Goal: Information Seeking & Learning: Find specific fact

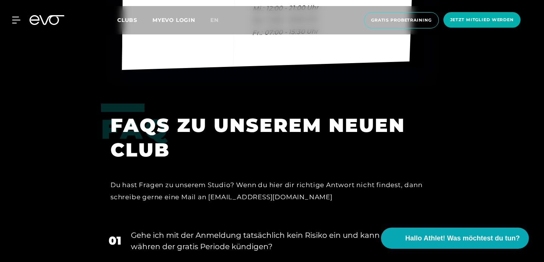
scroll to position [2141, 0]
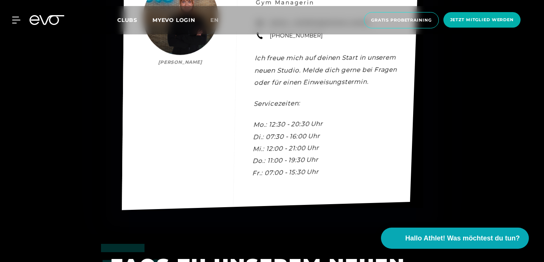
click at [165, 119] on div "Kontakt [PERSON_NAME] [PERSON_NAME] Gym Managerin [EMAIL_ADDRESS][DOMAIN_NAME] …" at bounding box center [270, 84] width 297 height 252
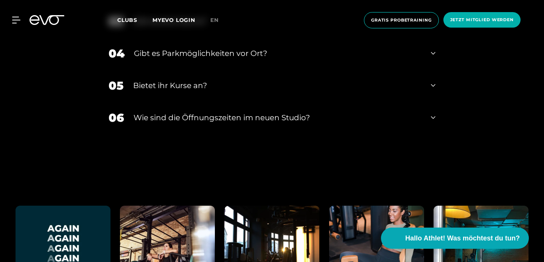
scroll to position [2567, 0]
click at [149, 27] on div "Gibt es eine Sauna?" at bounding box center [277, 21] width 289 height 11
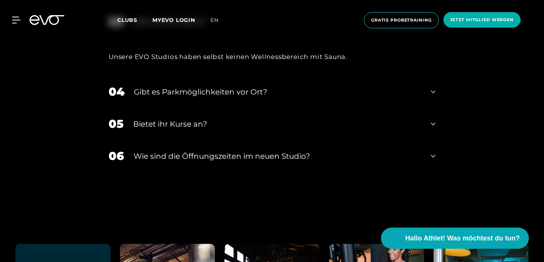
click at [149, 27] on div "Gibt es eine Sauna?" at bounding box center [277, 21] width 289 height 11
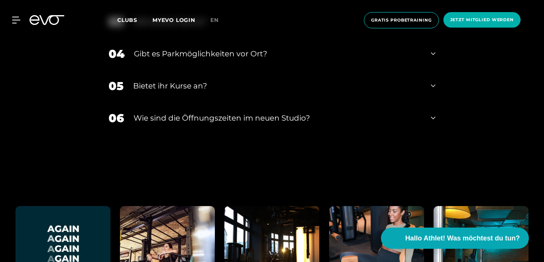
click at [149, 59] on div "Gibt es Parkmöglichkeiten vor Ort?" at bounding box center [277, 53] width 287 height 11
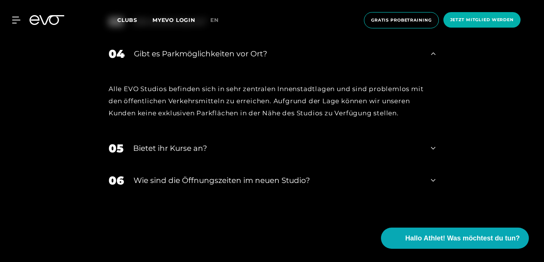
click at [149, 59] on div "Gibt es Parkmöglichkeiten vor Ort?" at bounding box center [277, 53] width 287 height 11
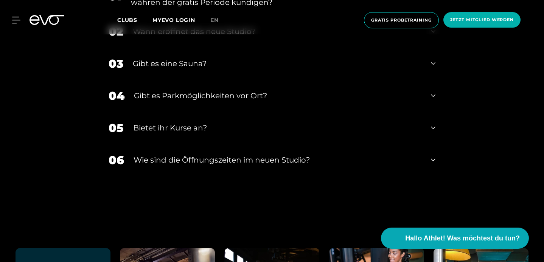
scroll to position [2517, 0]
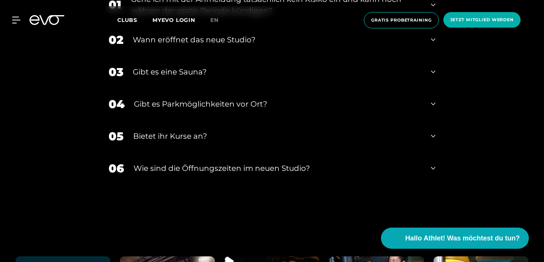
click at [141, 45] on div "Wann eröffnet das neue Studio?" at bounding box center [277, 39] width 289 height 11
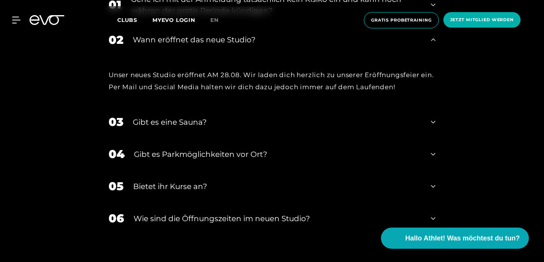
click at [141, 45] on div "Wann eröffnet das neue Studio?" at bounding box center [277, 39] width 289 height 11
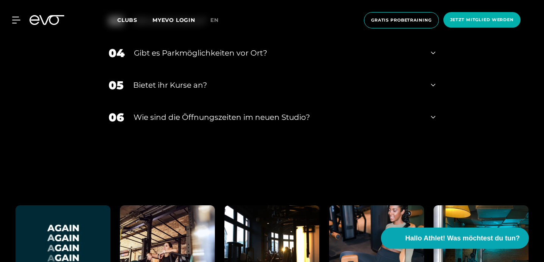
scroll to position [2593, 0]
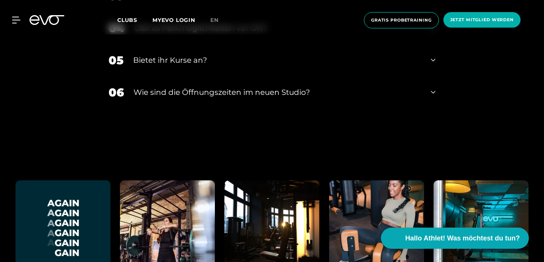
click at [137, 66] on div "Bietet ihr Kurse an?" at bounding box center [277, 59] width 288 height 11
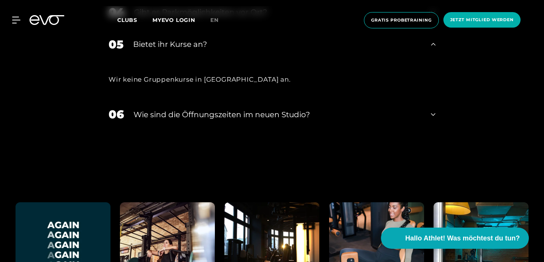
scroll to position [2604, 0]
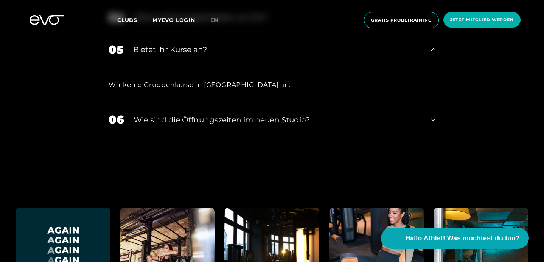
click at [137, 55] on div "Bietet ihr Kurse an?" at bounding box center [277, 49] width 288 height 11
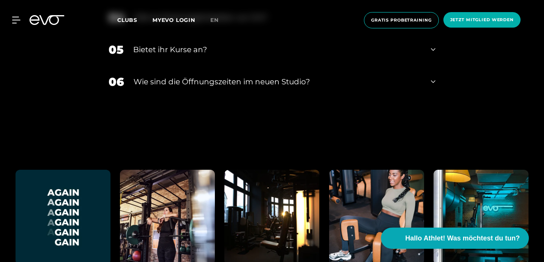
click at [135, 87] on div "​Wie sind die Öffnungszeiten im neuen Studio?" at bounding box center [278, 81] width 288 height 11
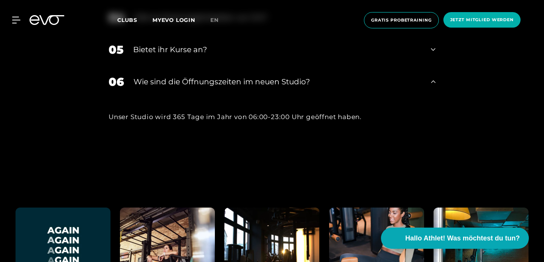
click at [135, 87] on div "​Wie sind die Öffnungszeiten im neuen Studio?" at bounding box center [278, 81] width 288 height 11
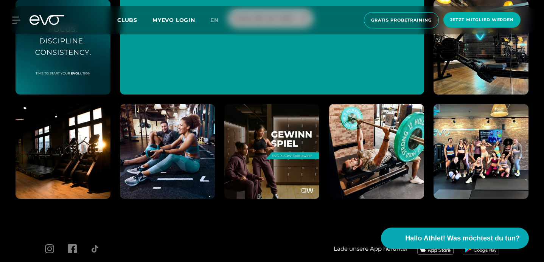
scroll to position [3003, 0]
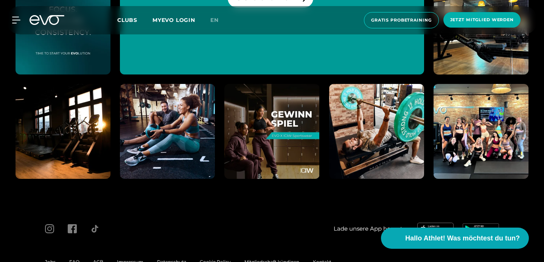
click at [437, 168] on img at bounding box center [481, 131] width 104 height 104
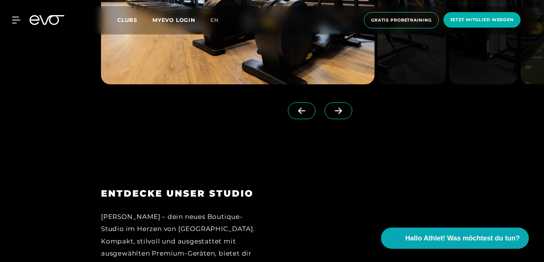
scroll to position [743, 0]
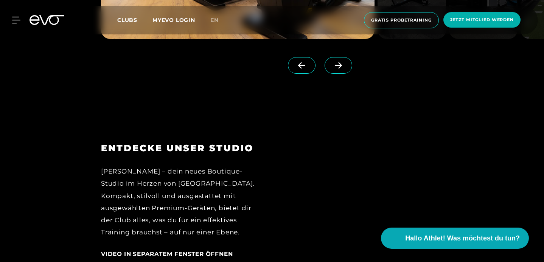
click at [342, 69] on icon at bounding box center [338, 65] width 13 height 7
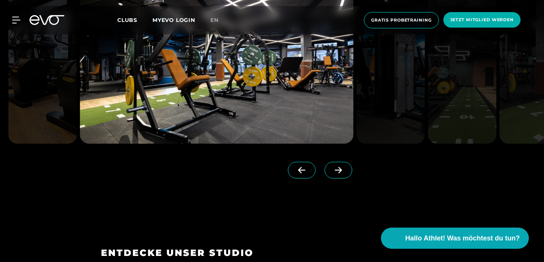
scroll to position [684, 0]
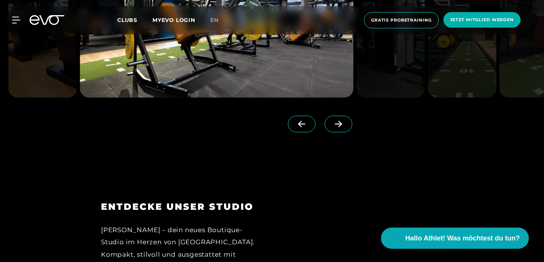
click at [342, 127] on icon at bounding box center [338, 124] width 7 height 6
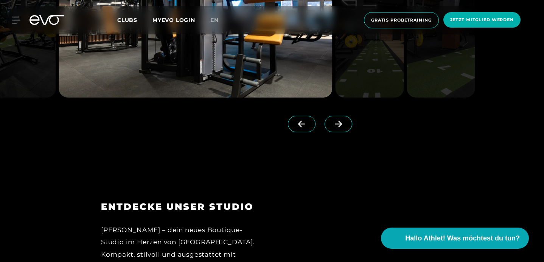
click at [342, 127] on icon at bounding box center [338, 124] width 7 height 6
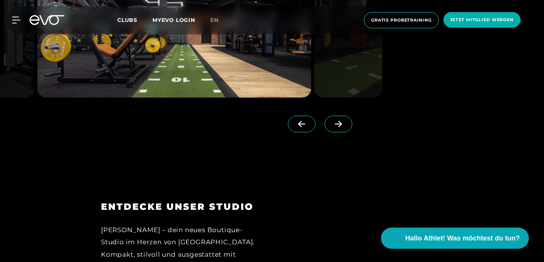
click at [342, 127] on icon at bounding box center [338, 124] width 7 height 6
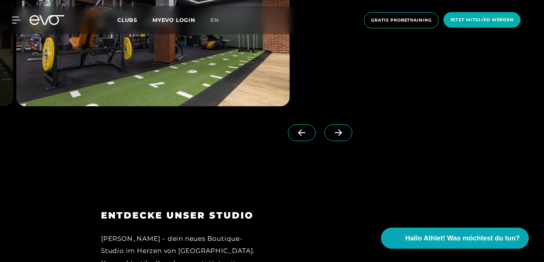
scroll to position [678, 0]
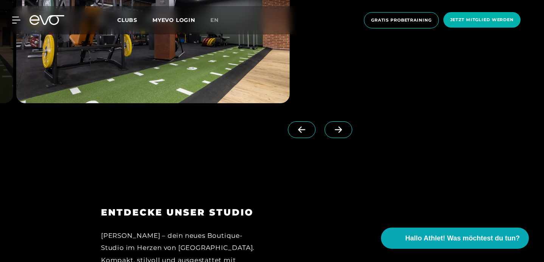
click at [337, 138] on span at bounding box center [339, 129] width 28 height 17
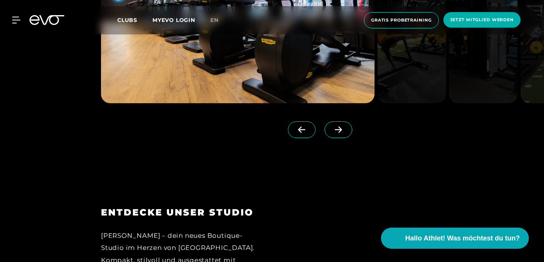
click at [308, 133] on icon at bounding box center [301, 129] width 13 height 7
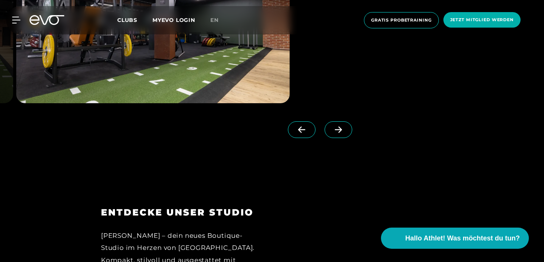
click at [308, 133] on icon at bounding box center [301, 129] width 13 height 7
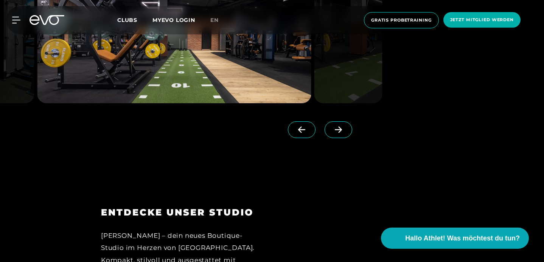
click at [308, 133] on icon at bounding box center [301, 129] width 13 height 7
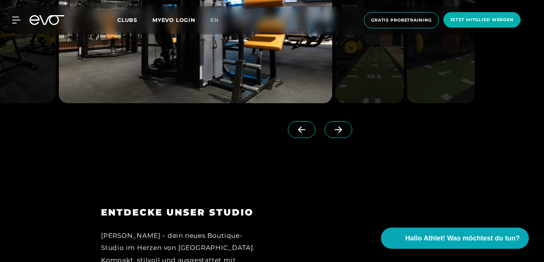
click at [308, 133] on icon at bounding box center [301, 129] width 13 height 7
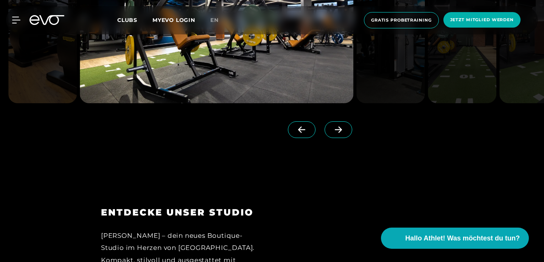
click at [308, 133] on icon at bounding box center [301, 129] width 13 height 7
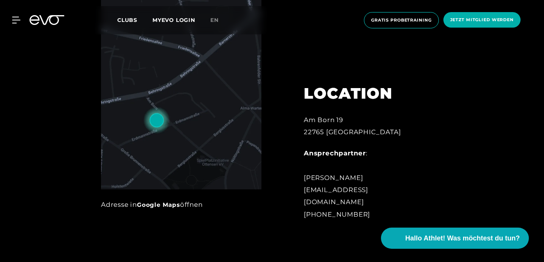
scroll to position [329, 0]
click at [124, 170] on img at bounding box center [181, 74] width 160 height 229
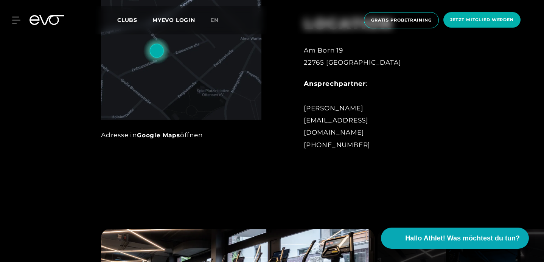
scroll to position [399, 0]
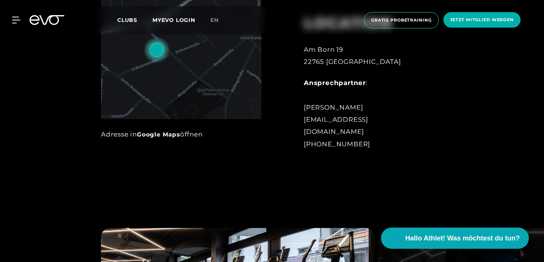
click at [17, 13] on div "MyEVO Login Über EVO Mitgliedschaften Probetraining TAGESPASS EVO Studios [GEOG…" at bounding box center [272, 20] width 541 height 28
click at [15, 22] on icon at bounding box center [17, 20] width 11 height 7
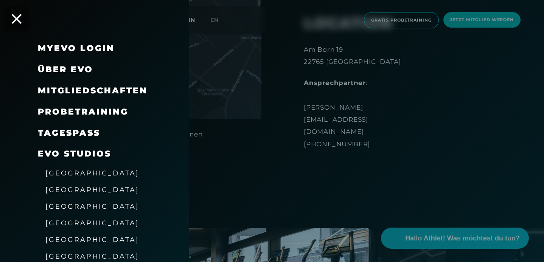
click at [12, 18] on icon at bounding box center [17, 19] width 10 height 10
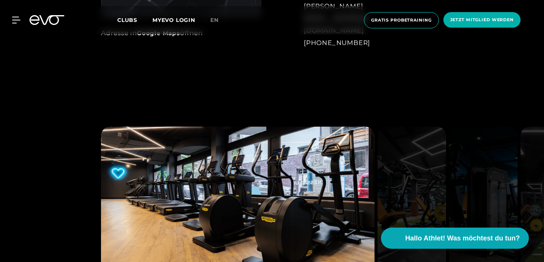
scroll to position [502, 0]
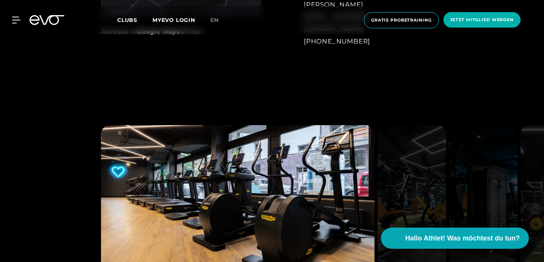
drag, startPoint x: 303, startPoint y: 117, endPoint x: 390, endPoint y: 117, distance: 86.2
click at [390, 47] on div "Ansprechpartner : [PERSON_NAME] [EMAIL_ADDRESS][DOMAIN_NAME] [PHONE_NUMBER]" at bounding box center [366, 10] width 124 height 73
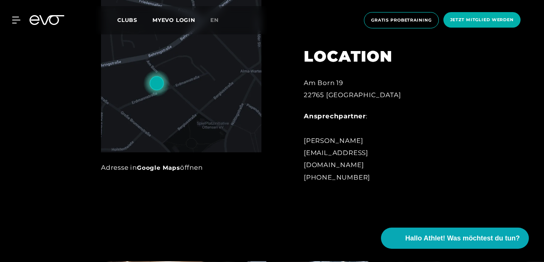
click at [404, 100] on div "LOCATION [STREET_ADDRESS] Ansprechpartner : [PERSON_NAME] [EMAIL_ADDRESS][DOMAI…" at bounding box center [365, 57] width 145 height 269
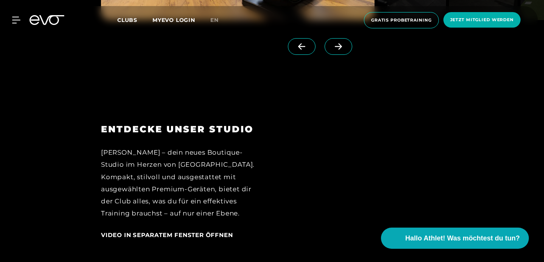
scroll to position [772, 0]
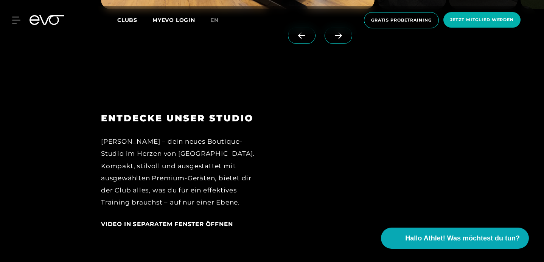
click at [351, 44] on span at bounding box center [339, 35] width 28 height 17
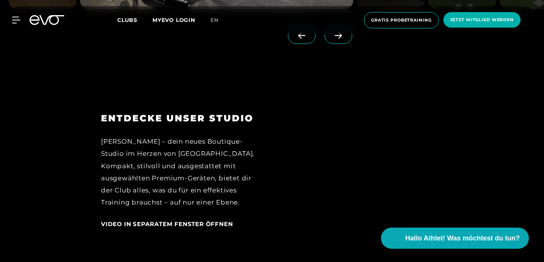
click at [351, 44] on span at bounding box center [339, 35] width 28 height 17
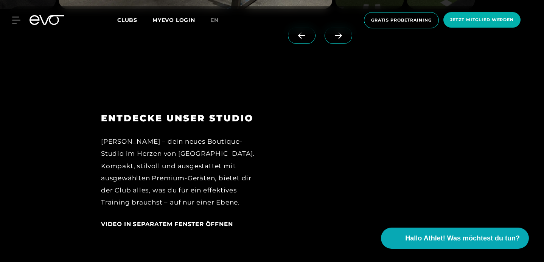
click at [351, 44] on span at bounding box center [339, 35] width 28 height 17
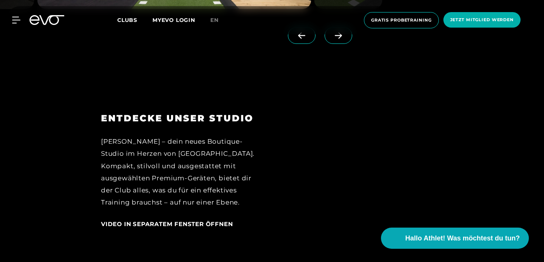
click at [351, 44] on span at bounding box center [339, 35] width 28 height 17
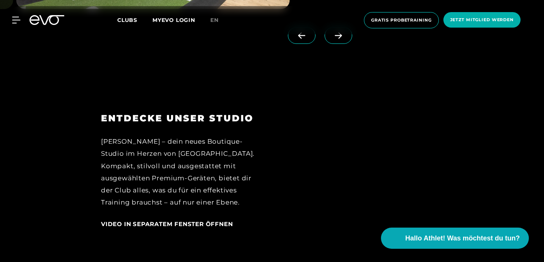
click at [351, 44] on span at bounding box center [339, 35] width 28 height 17
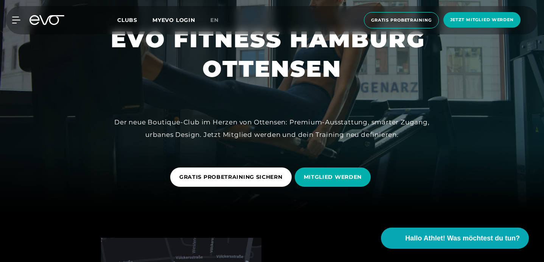
scroll to position [0, 0]
